Goal: Task Accomplishment & Management: Manage account settings

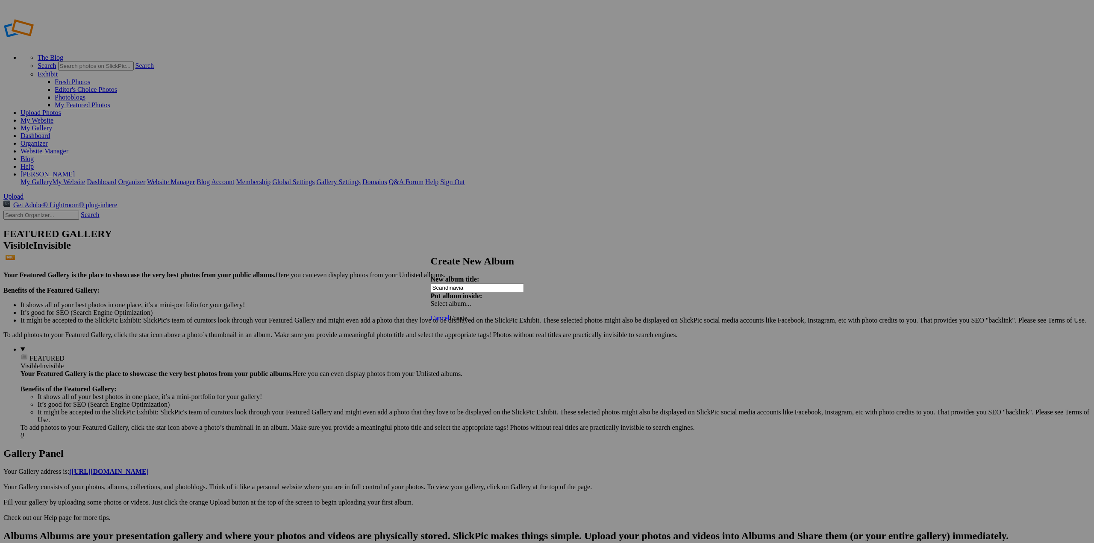
type input "Scandinavia"
click at [467, 314] on span "Create" at bounding box center [458, 317] width 18 height 7
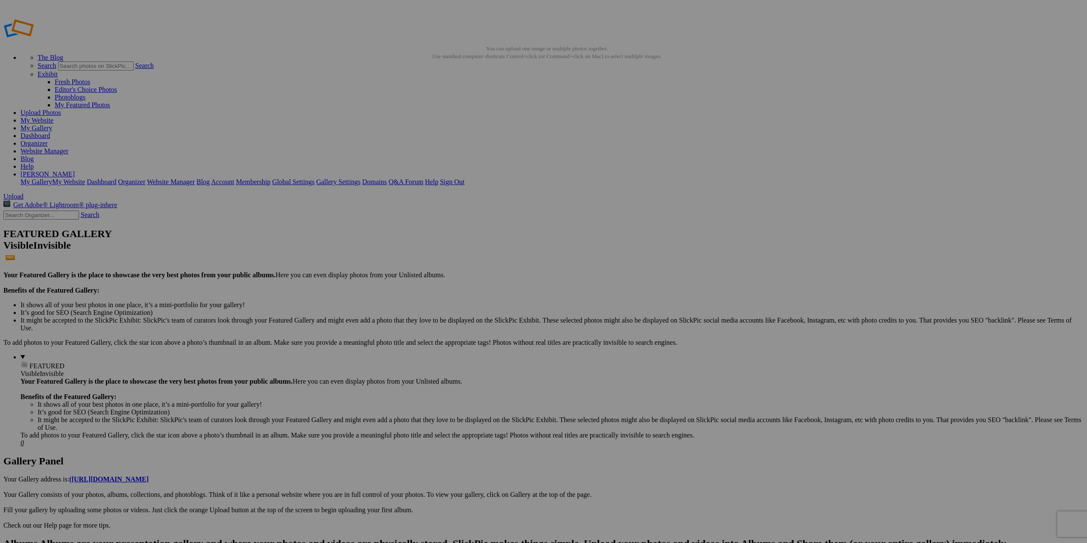
drag, startPoint x: 743, startPoint y: 296, endPoint x: 738, endPoint y: 294, distance: 5.0
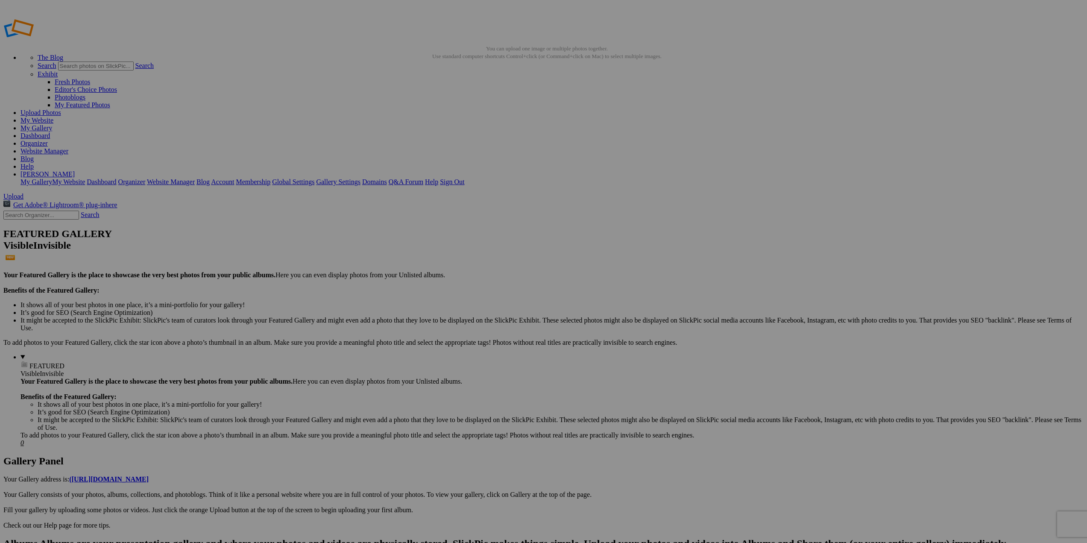
drag, startPoint x: 109, startPoint y: 76, endPoint x: 96, endPoint y: 78, distance: 12.5
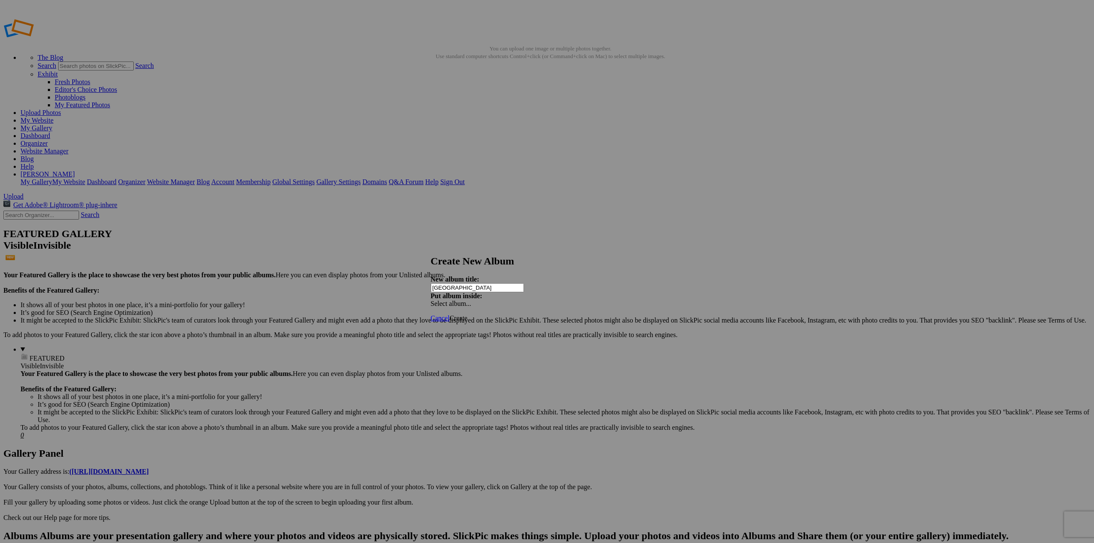
type input "[GEOGRAPHIC_DATA]"
click at [467, 314] on link "Create" at bounding box center [458, 317] width 18 height 7
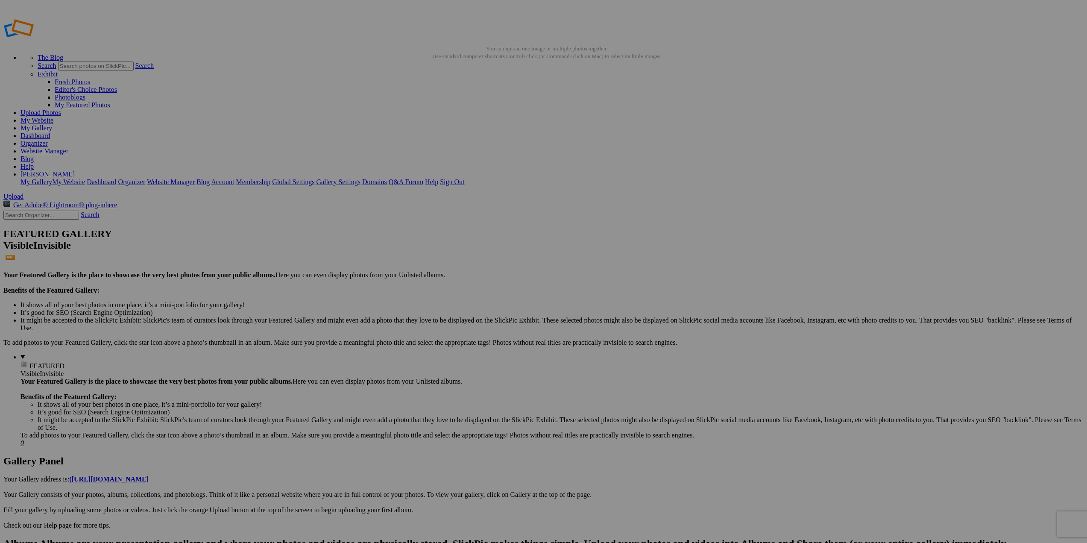
click at [50, 132] on link "Dashboard" at bounding box center [35, 135] width 29 height 7
